Goal: Information Seeking & Learning: Learn about a topic

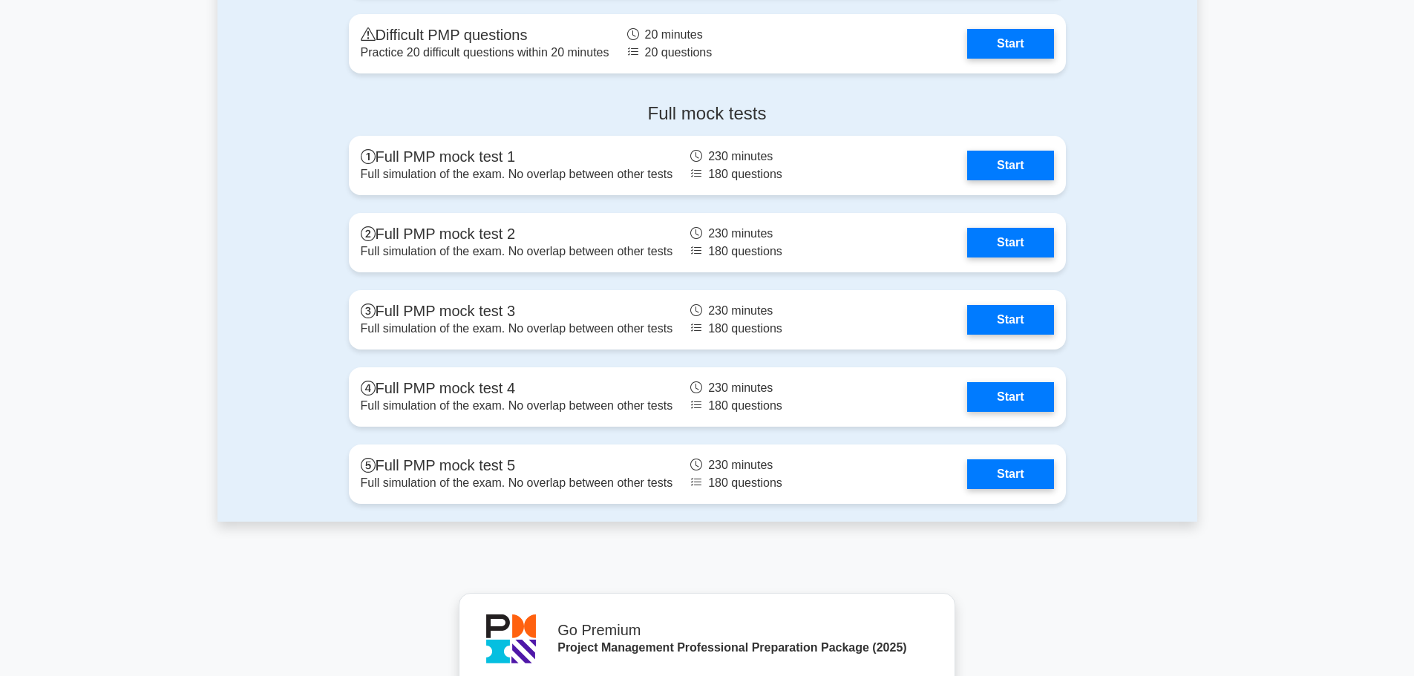
scroll to position [5863, 0]
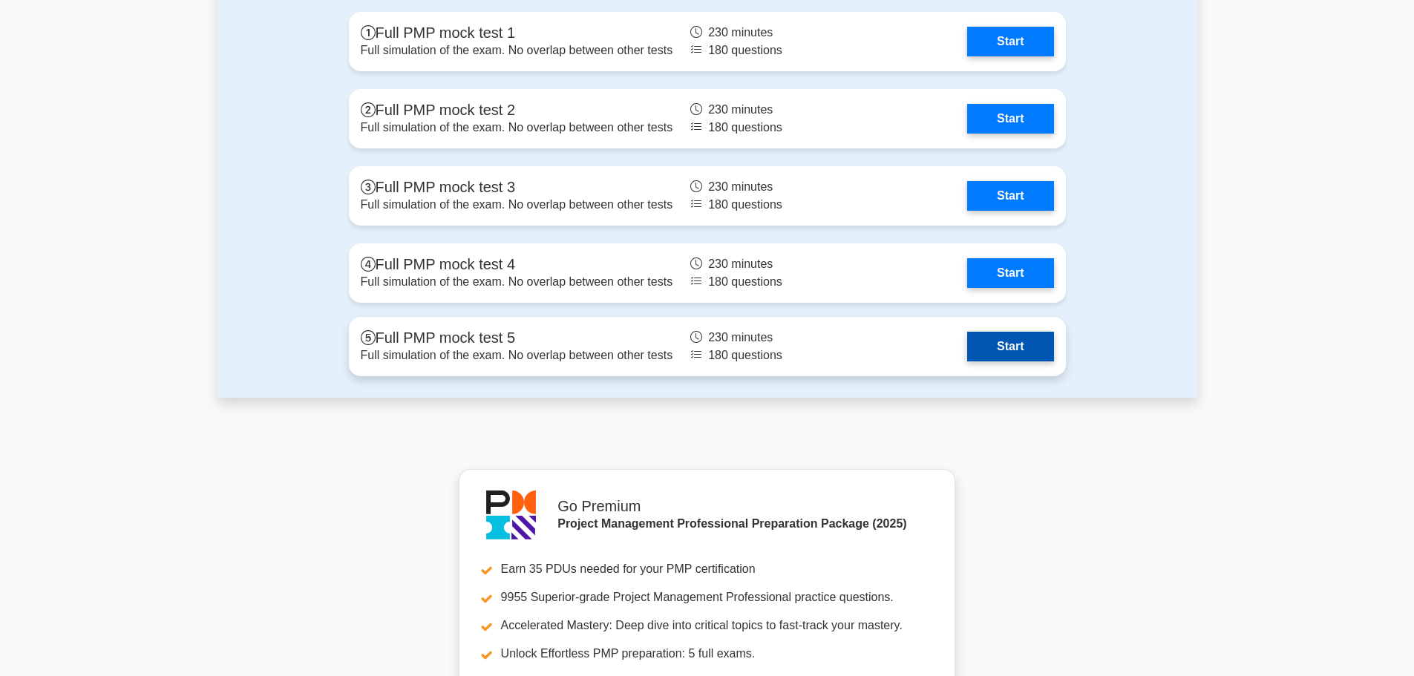
click at [1018, 355] on link "Start" at bounding box center [1010, 347] width 86 height 30
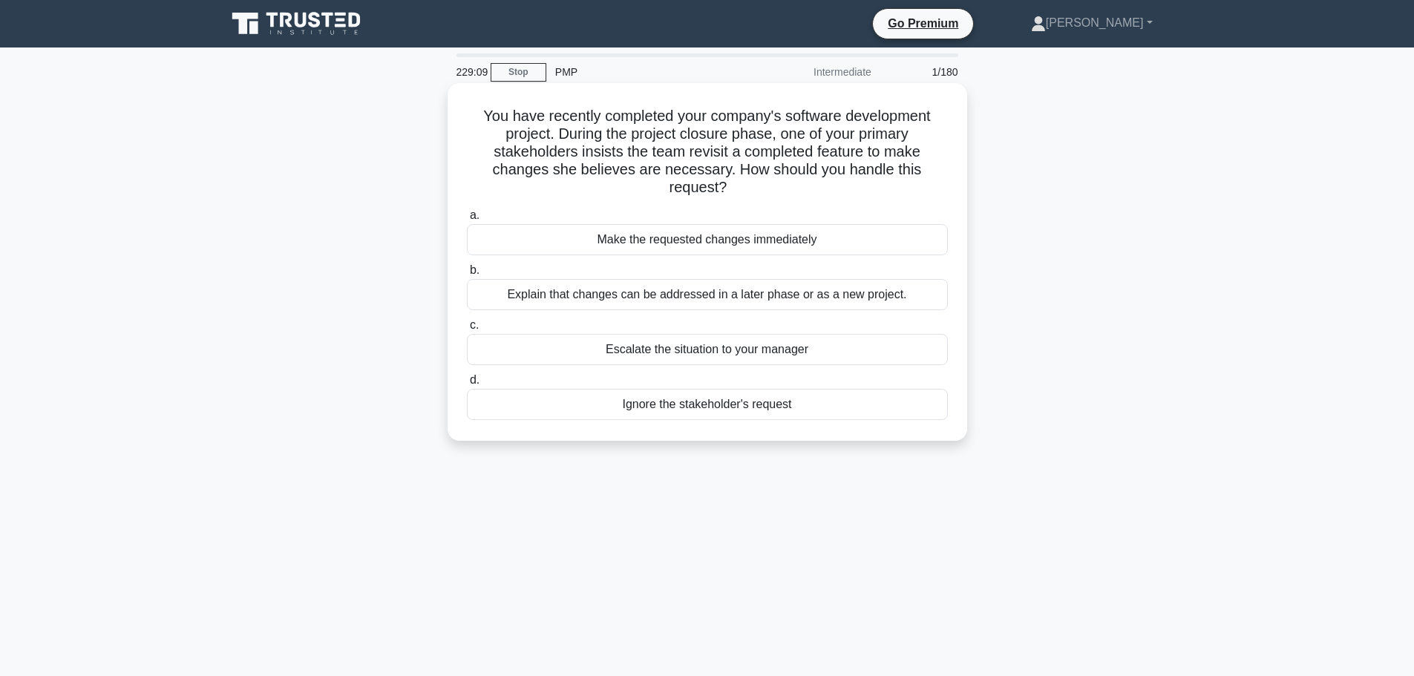
click at [729, 347] on div "Escalate the situation to your manager" at bounding box center [707, 349] width 481 height 31
click at [467, 330] on input "c. Escalate the situation to your manager" at bounding box center [467, 326] width 0 height 10
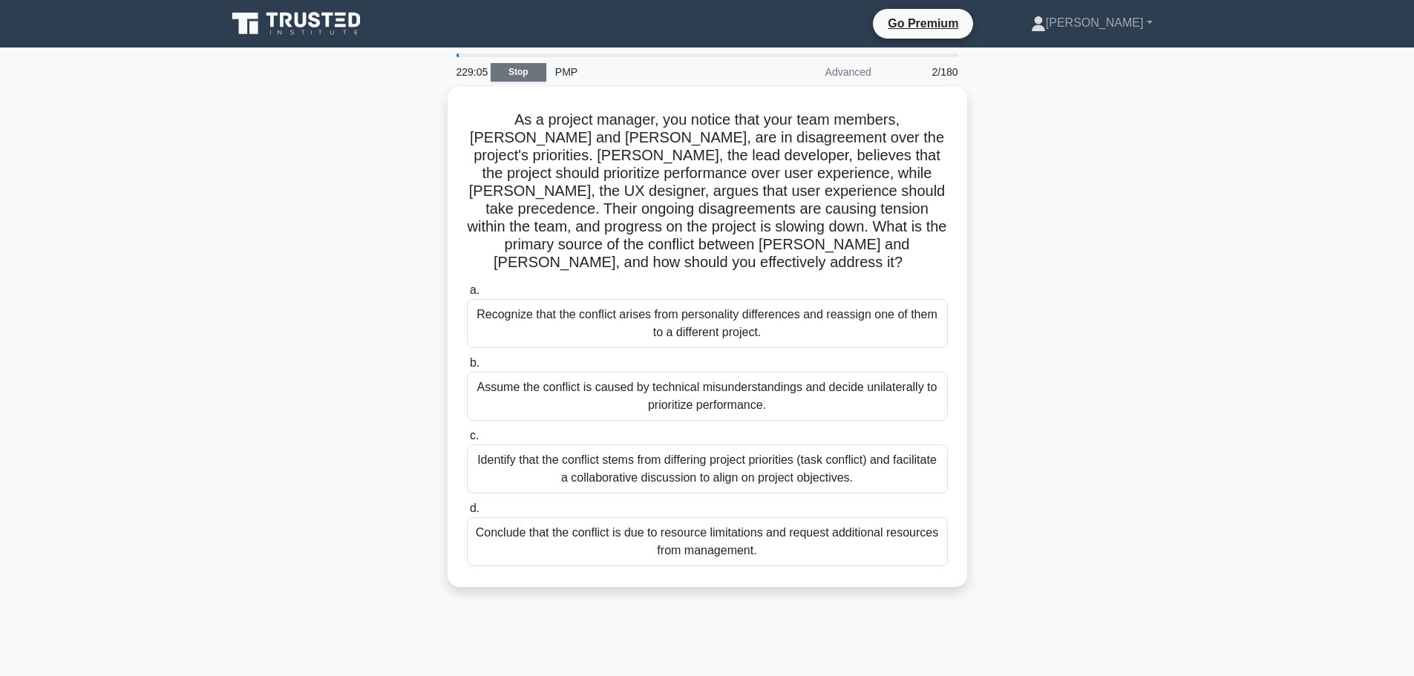
click at [512, 76] on link "Stop" at bounding box center [519, 72] width 56 height 19
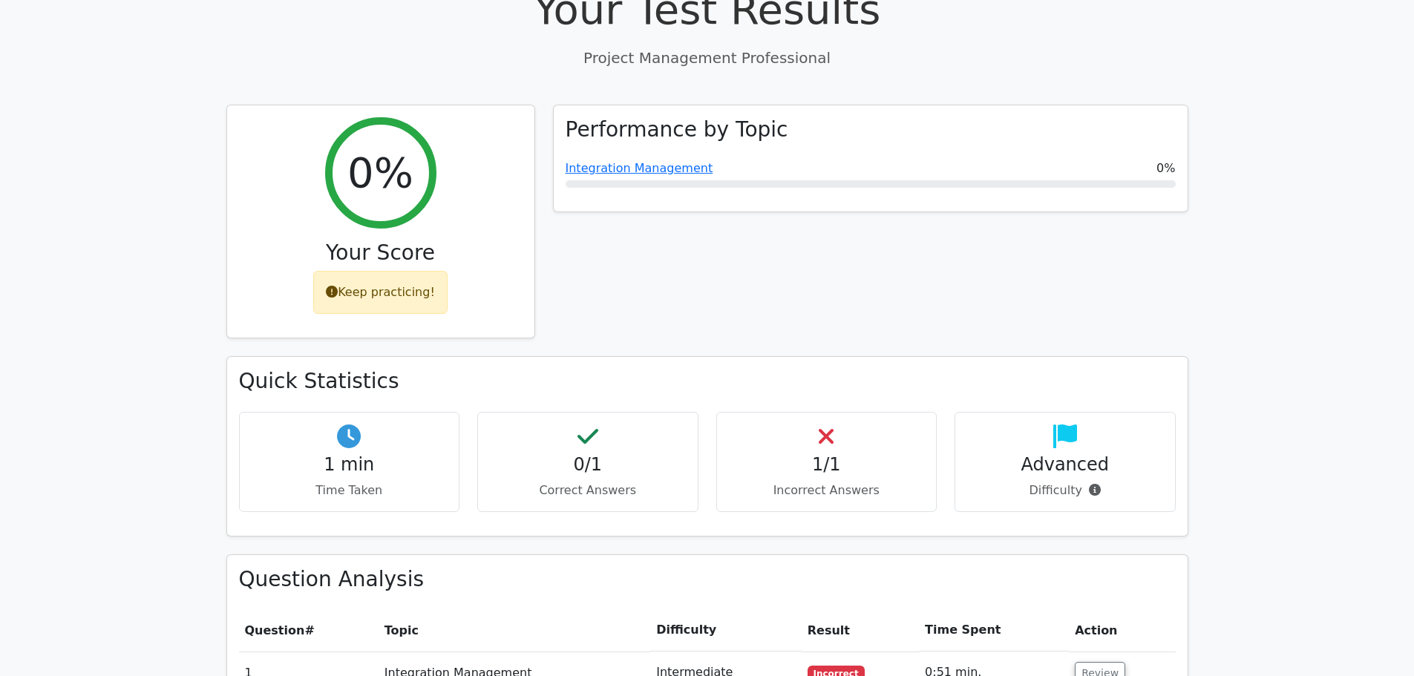
scroll to position [594, 0]
